Goal: Information Seeking & Learning: Learn about a topic

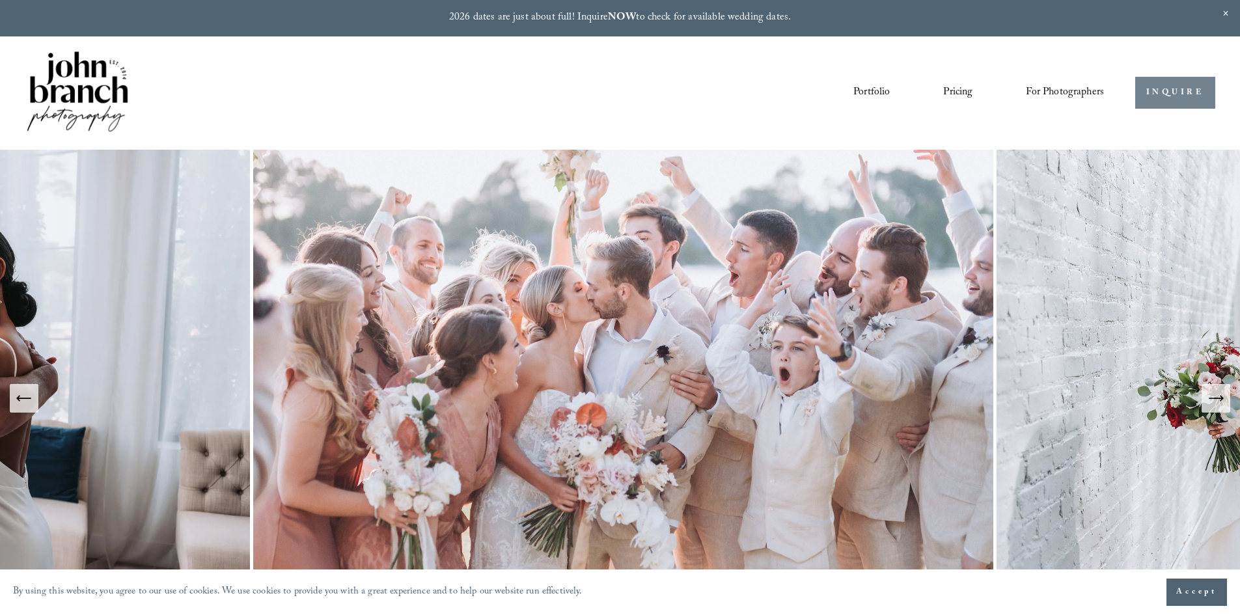
click at [1165, 91] on link "INQUIRE" at bounding box center [1175, 93] width 80 height 32
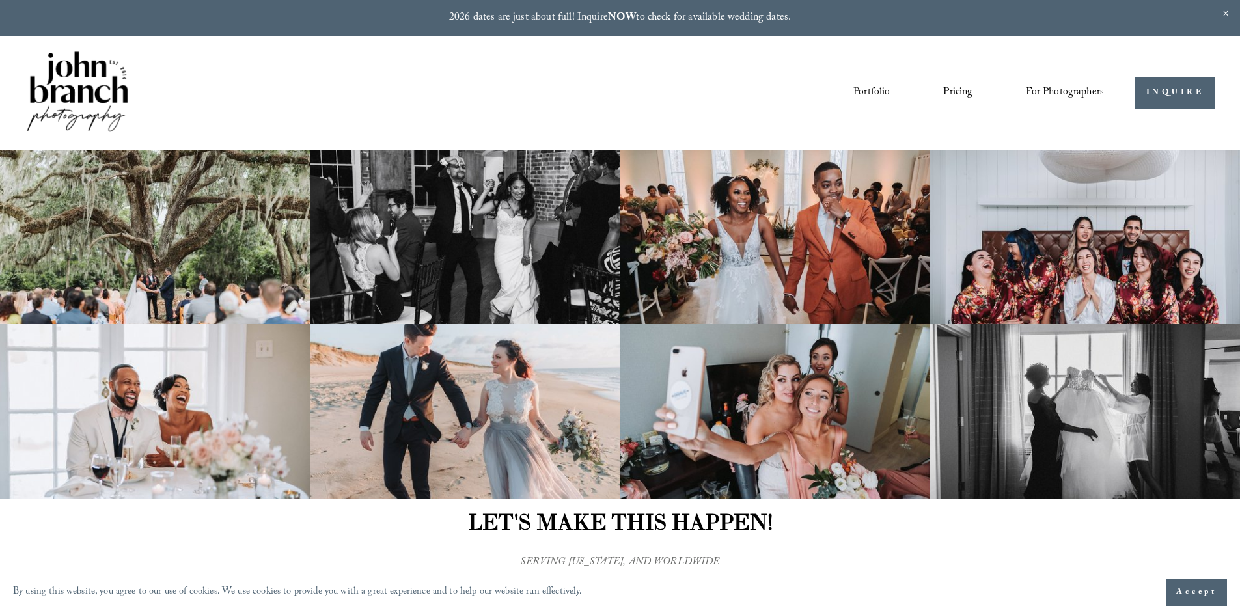
click at [951, 90] on link "Pricing" at bounding box center [957, 93] width 29 height 22
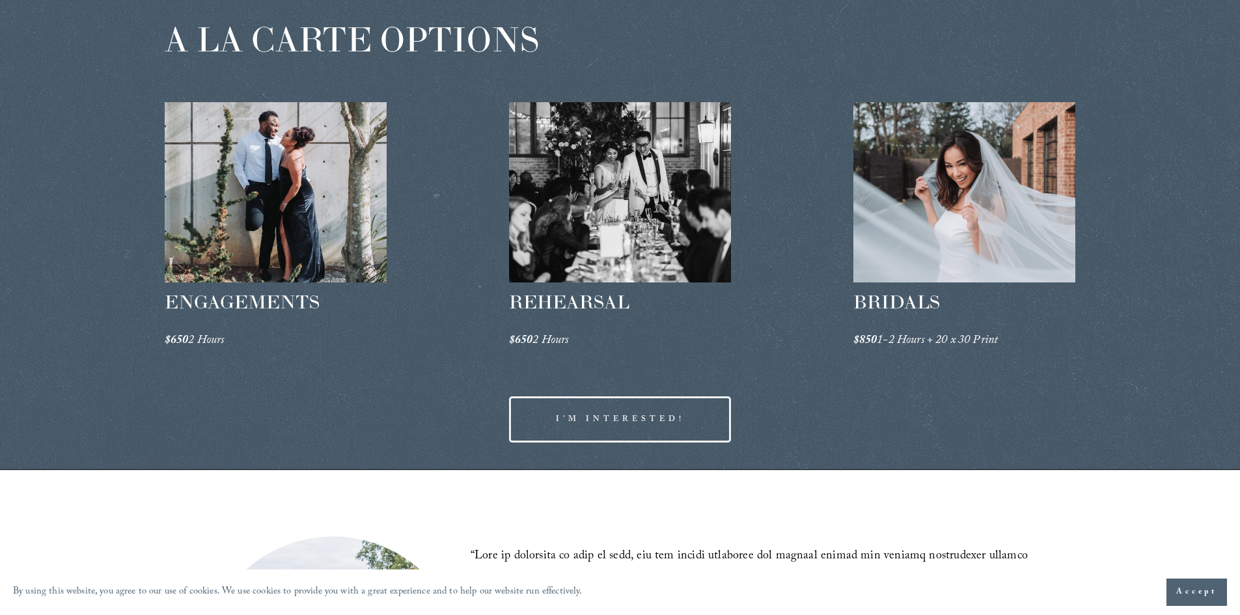
scroll to position [2092, 0]
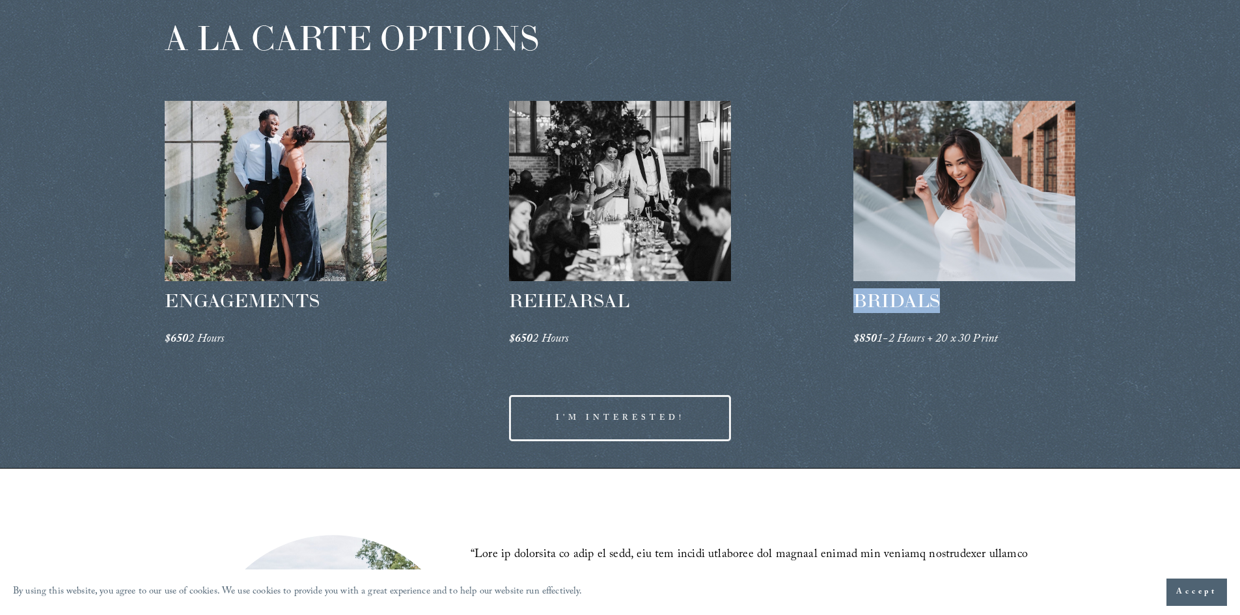
drag, startPoint x: 858, startPoint y: 300, endPoint x: 935, endPoint y: 303, distance: 77.5
click at [935, 303] on span "BRIDALS" at bounding box center [896, 300] width 87 height 23
click at [931, 299] on span "BRIDALS" at bounding box center [896, 300] width 87 height 23
drag, startPoint x: 931, startPoint y: 299, endPoint x: 847, endPoint y: 300, distance: 83.3
click at [847, 300] on div "A LA CARTE OPTIONS ENGAGEMENTS $650 2 Hours REHEARSAL $650 2 Hours" at bounding box center [620, 231] width 1240 height 474
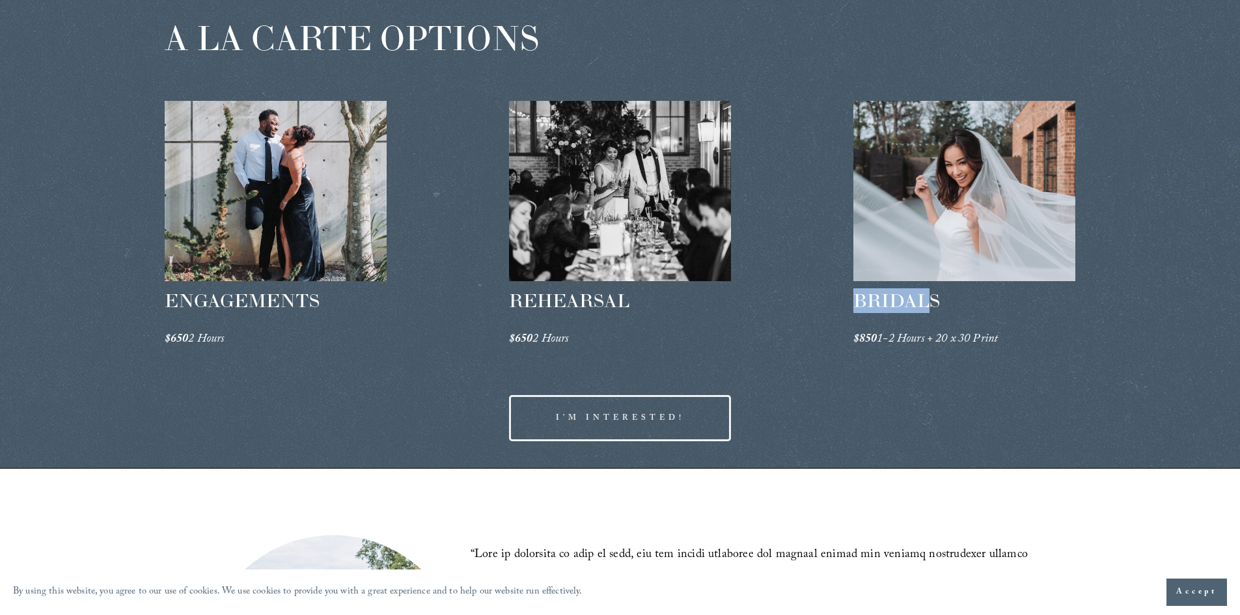
copy span "BRIDAL"
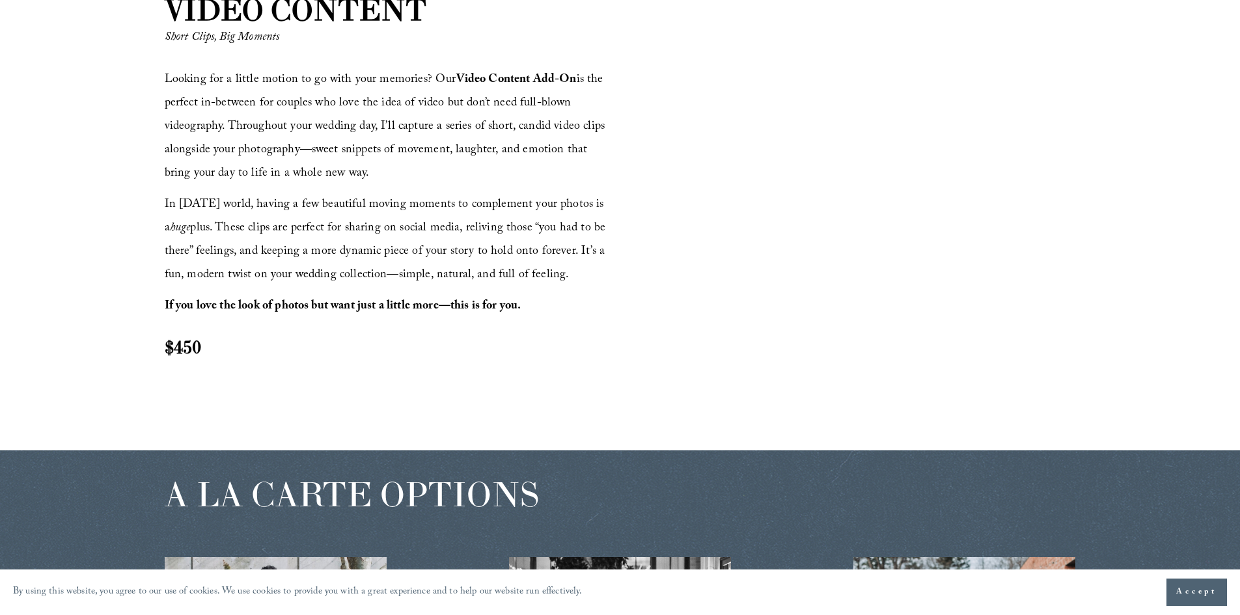
scroll to position [1692, 0]
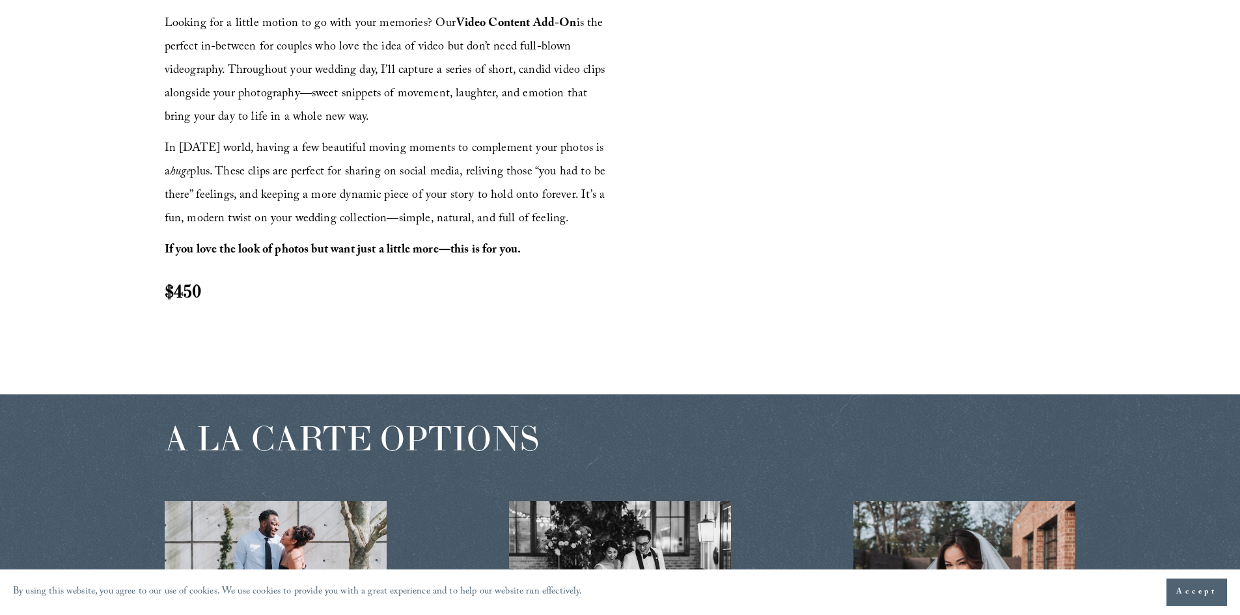
click at [1209, 584] on button "Accept" at bounding box center [1196, 591] width 61 height 27
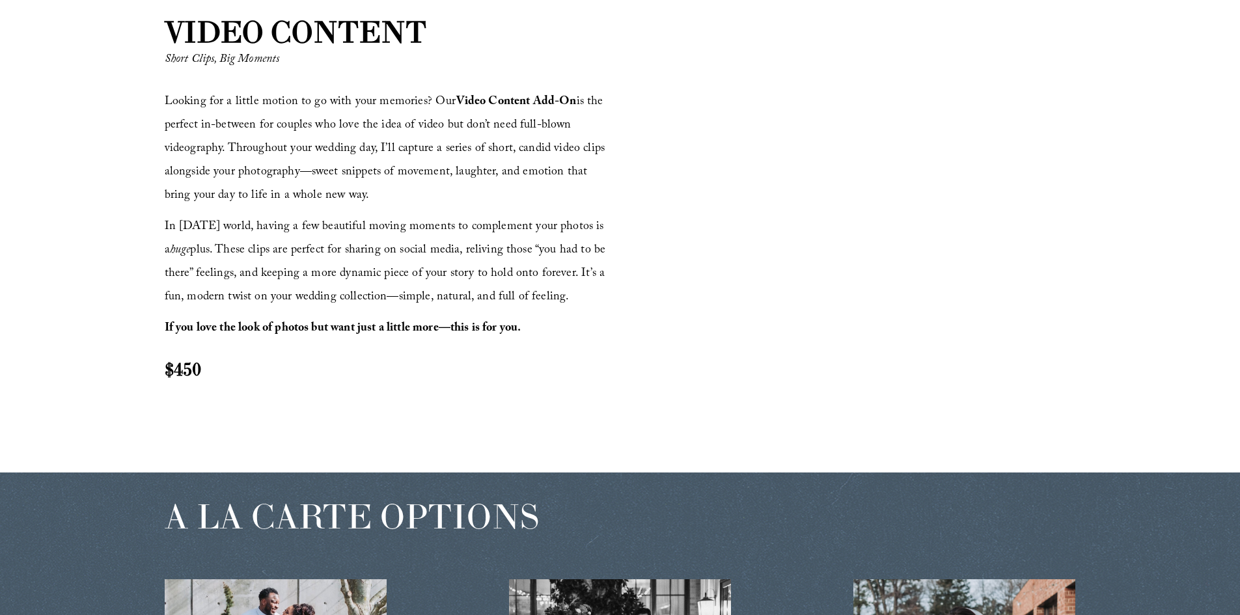
scroll to position [1562, 0]
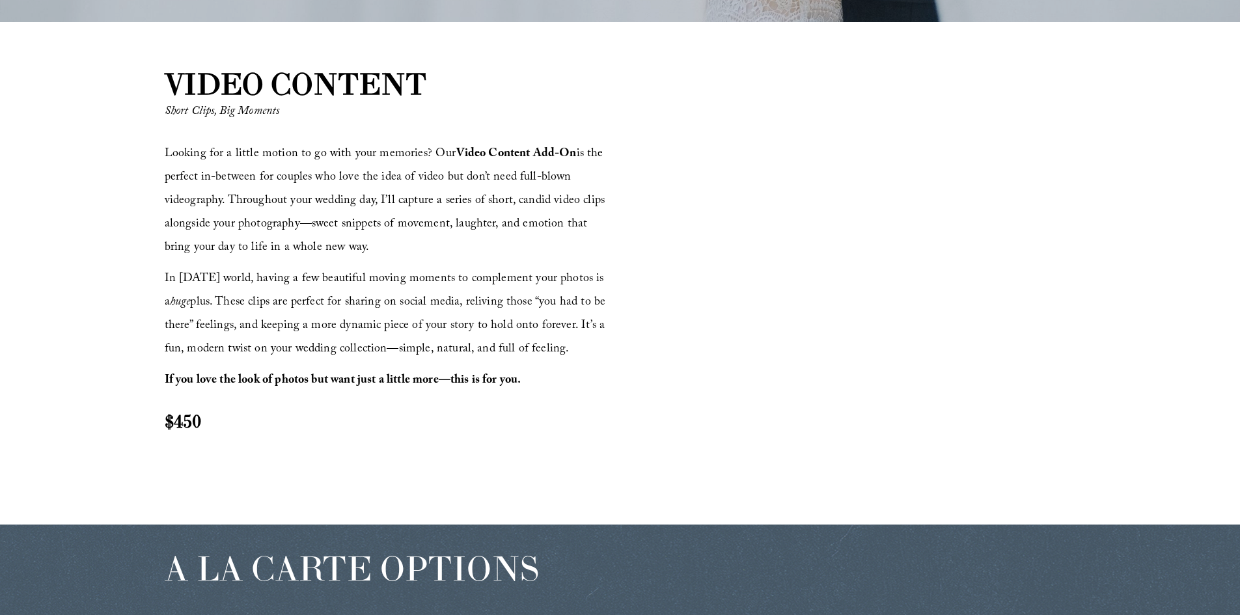
click at [1127, 355] on div "VIDEO CONTENT Short Clips, Big Moments Looking for a little motion to go with y…" at bounding box center [620, 273] width 1240 height 421
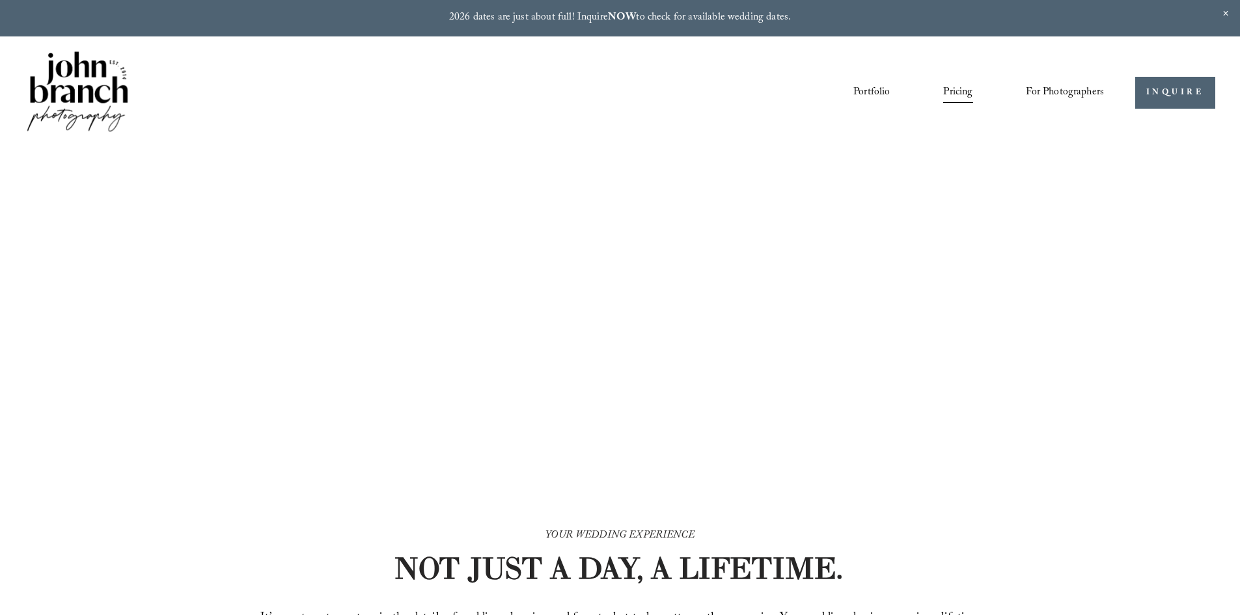
scroll to position [1562, 0]
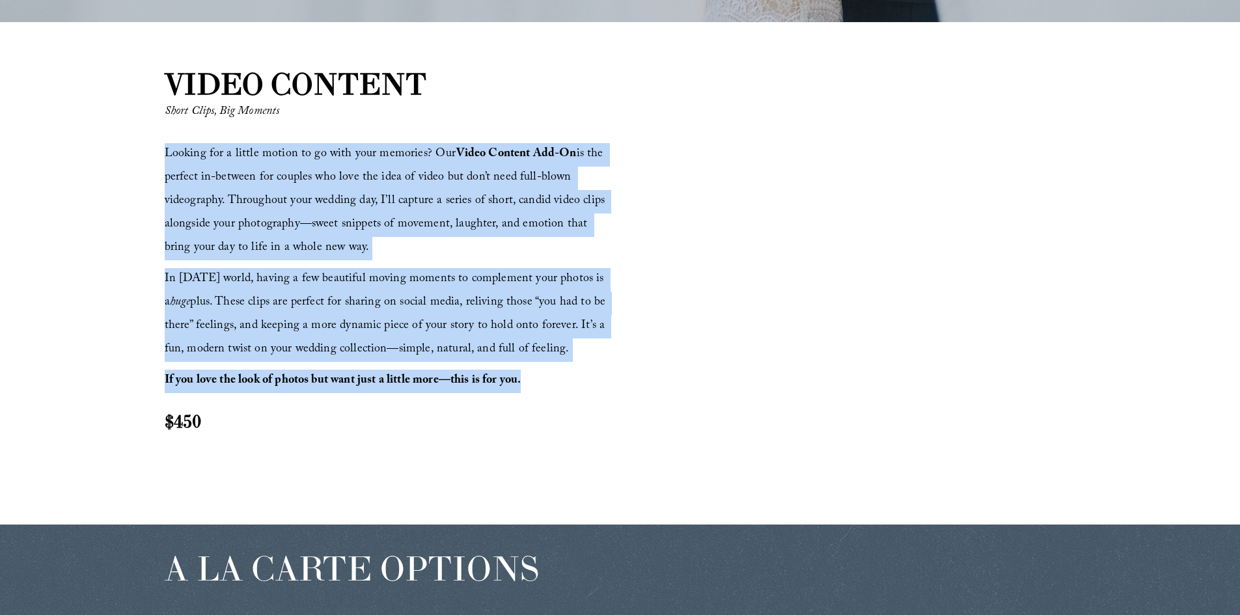
drag, startPoint x: 166, startPoint y: 152, endPoint x: 534, endPoint y: 388, distance: 437.5
click at [534, 388] on div "Looking for a little motion to go with your memories? Our Video Content Add-On …" at bounding box center [391, 288] width 452 height 290
copy div "Looking for a little motion to go with your memories? Our Video Content Add-On …"
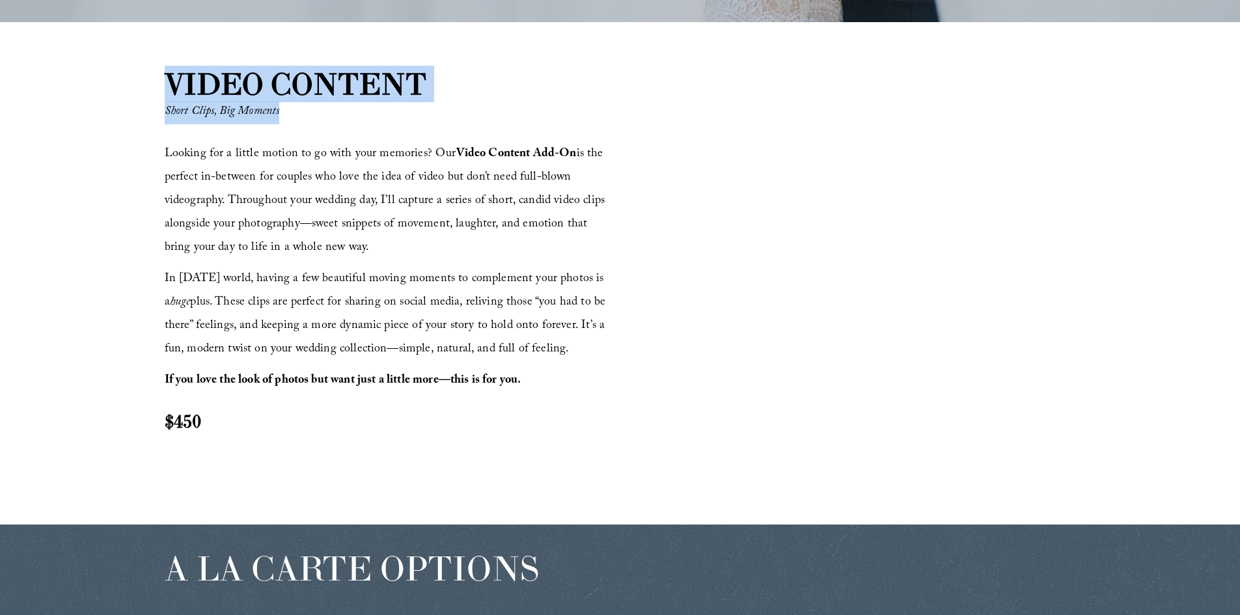
drag, startPoint x: 172, startPoint y: 82, endPoint x: 302, endPoint y: 102, distance: 131.1
click at [302, 102] on div "VIDEO CONTENT Short Clips, Big Moments Looking for a little motion to go with y…" at bounding box center [620, 273] width 1240 height 421
copy div "VIDEO CONTENT Short Clips, Big Moments"
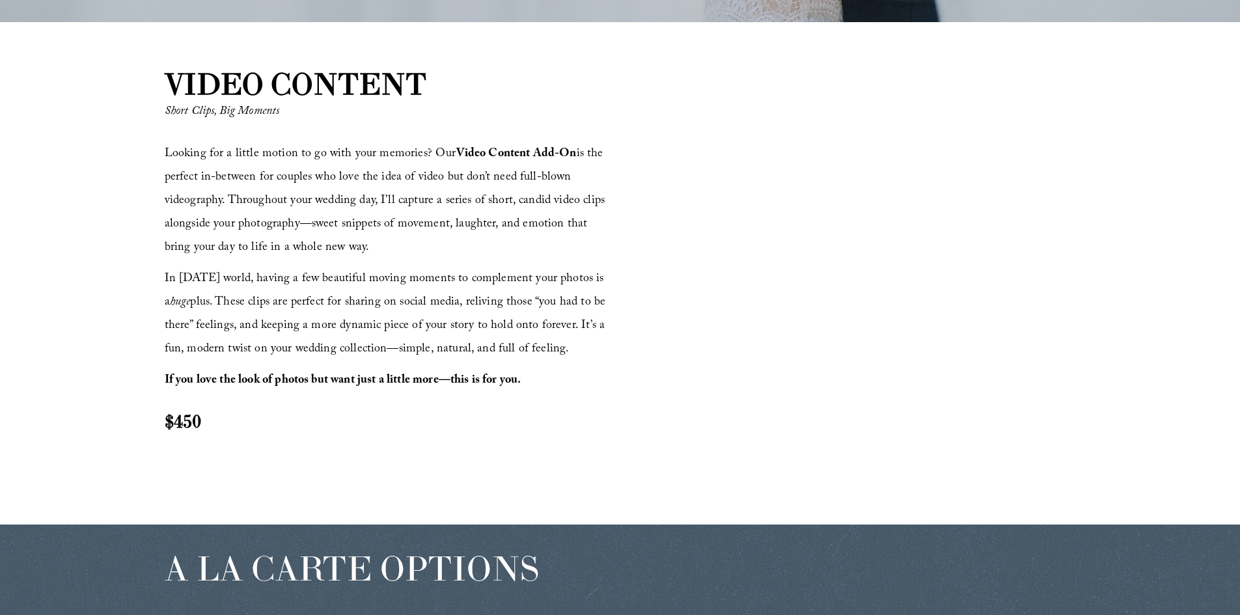
click at [166, 157] on span "Looking for a little motion to go with your memories? Our Video Content Add-On …" at bounding box center [387, 201] width 444 height 114
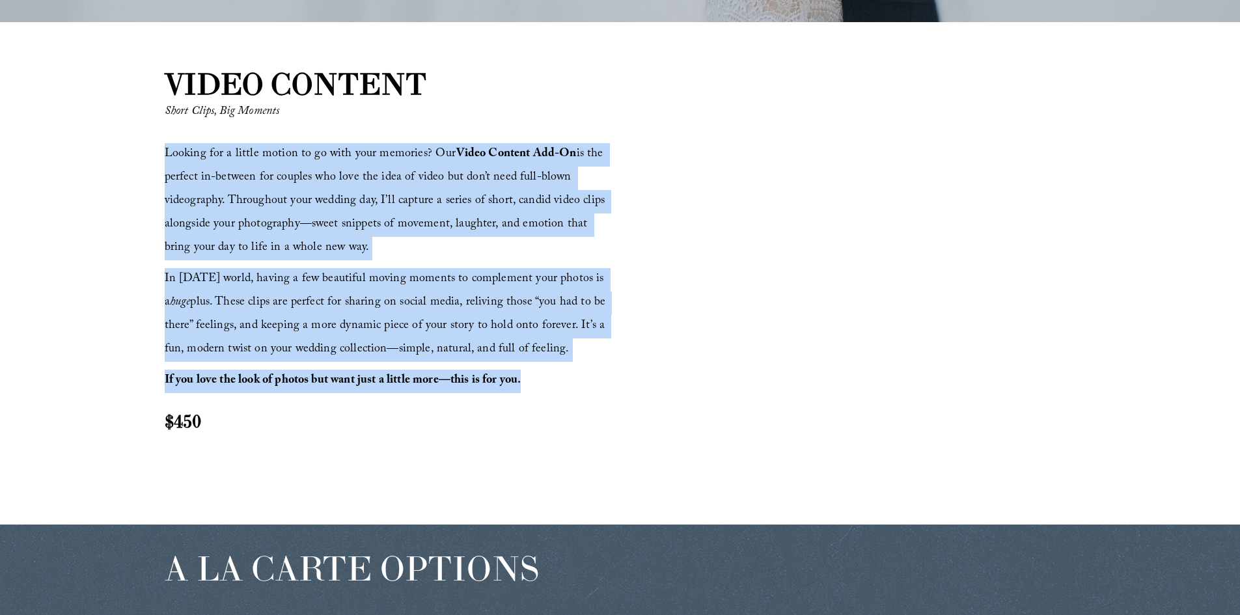
drag, startPoint x: 165, startPoint y: 154, endPoint x: 580, endPoint y: 392, distance: 479.2
click at [580, 392] on div "Looking for a little motion to go with your memories? Our Video Content Add-On …" at bounding box center [391, 288] width 452 height 290
copy div "Looking for a little motion to go with your memories? Our Video Content Add-On …"
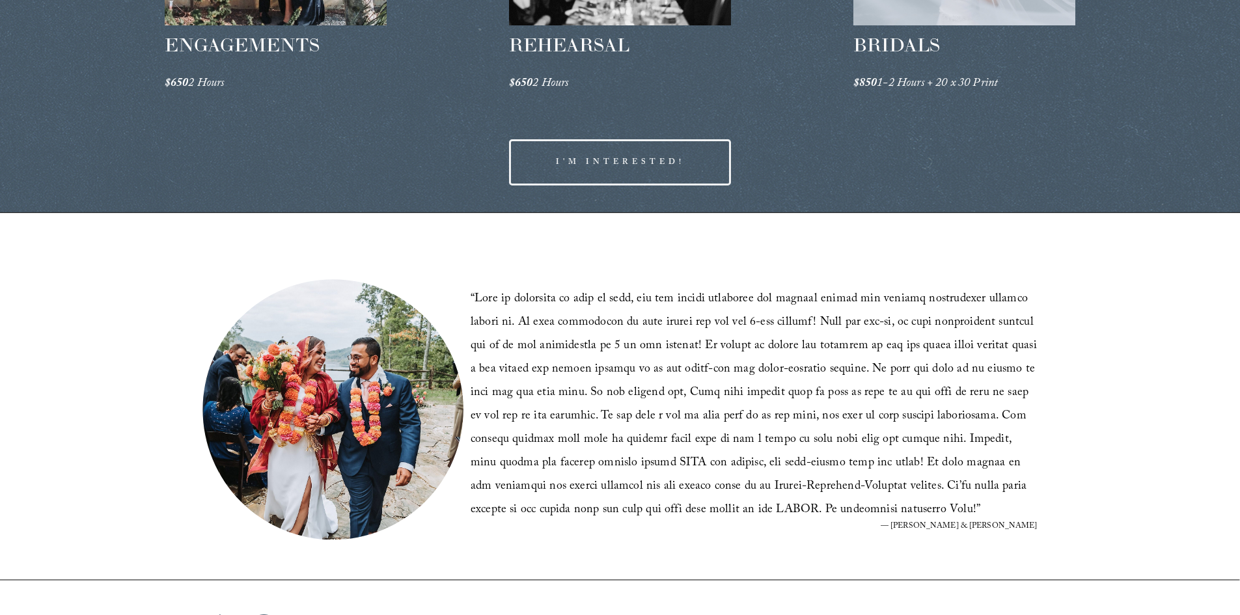
scroll to position [2356, 0]
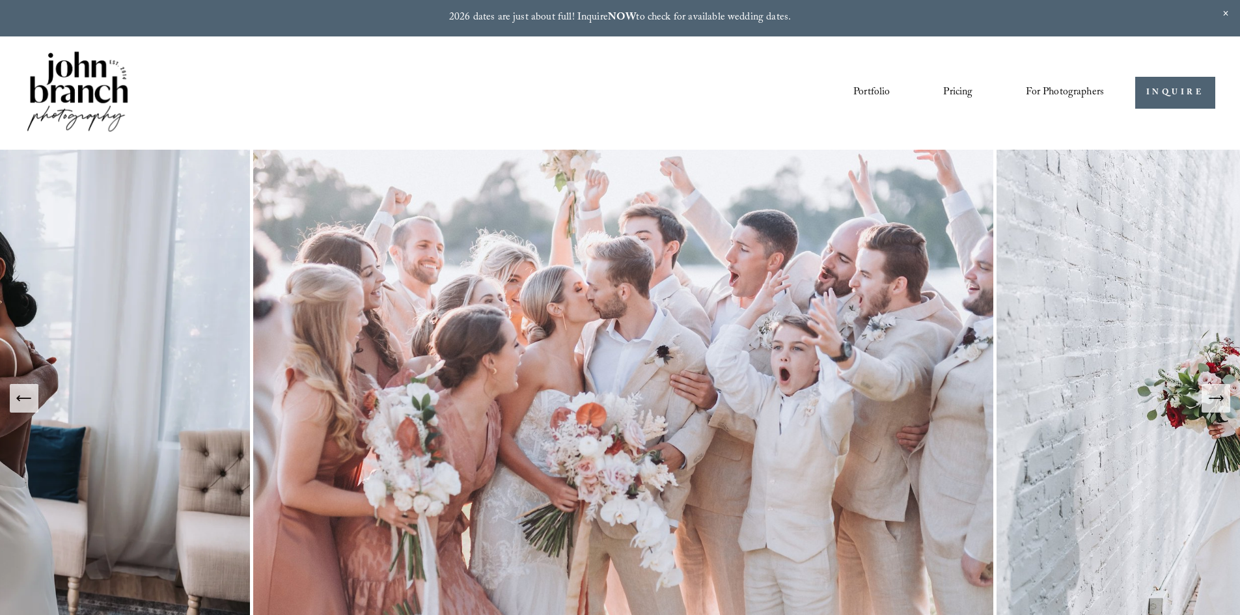
click at [960, 94] on link "Pricing" at bounding box center [957, 93] width 29 height 22
